Goal: Information Seeking & Learning: Learn about a topic

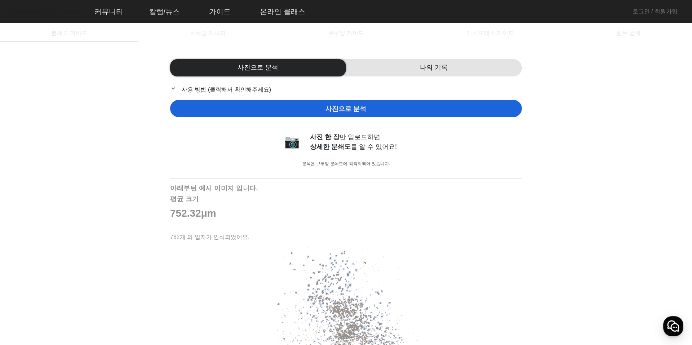
click at [516, 215] on p "752.32μm" at bounding box center [346, 213] width 352 height 15
